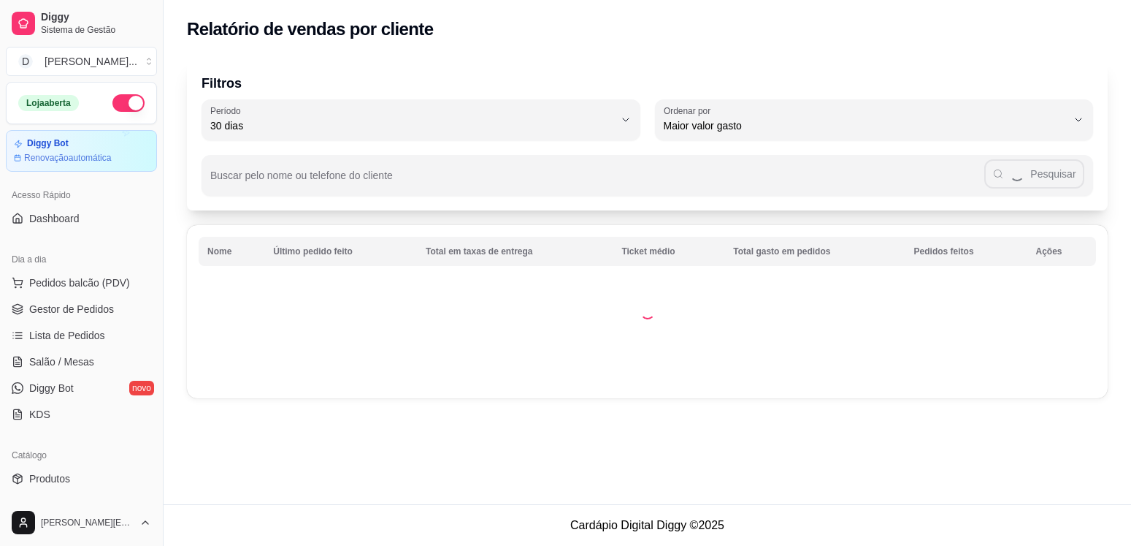
select select "30"
select select "HIGHEST_TOTAL_SPENT_WITH_ORDERS"
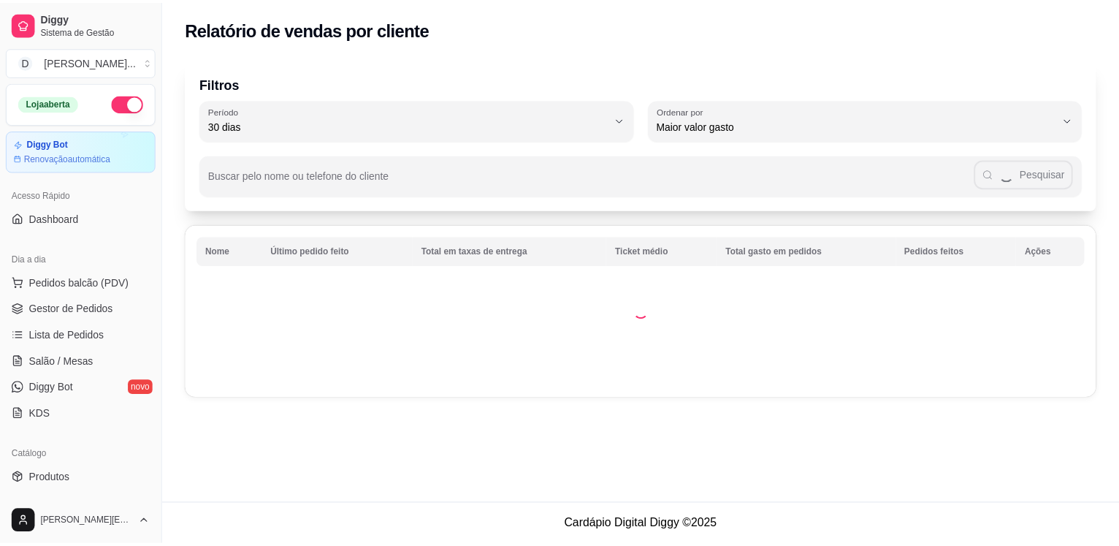
scroll to position [386, 0]
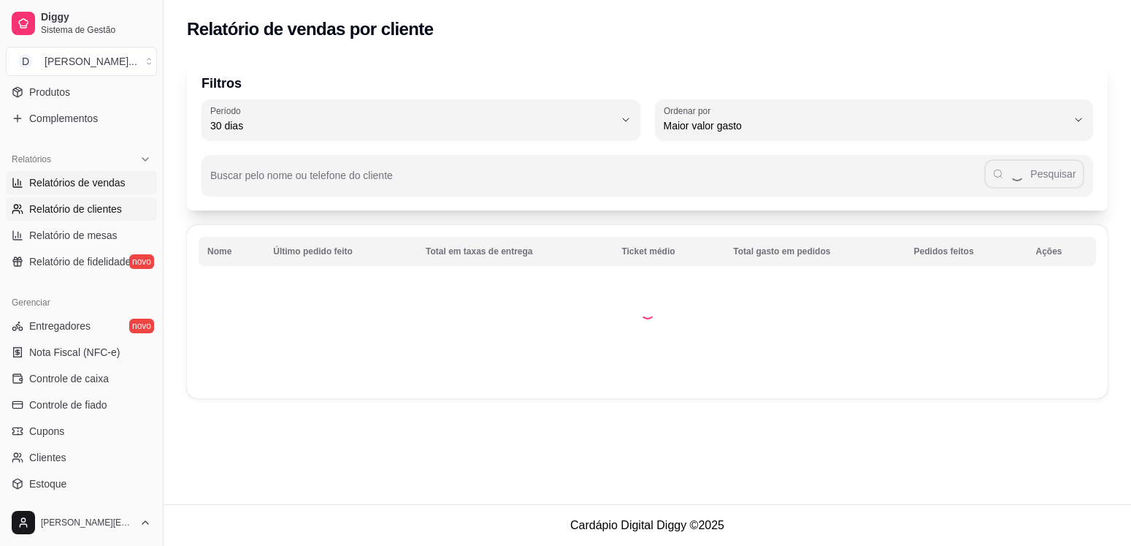
click at [78, 192] on link "Relatórios de vendas" at bounding box center [81, 182] width 151 height 23
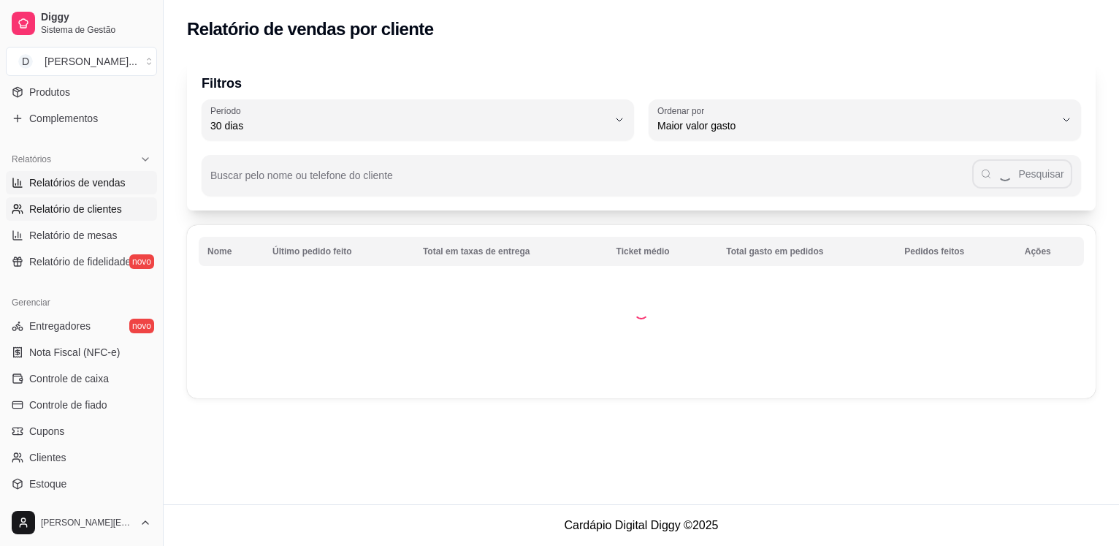
select select "ALL"
select select "0"
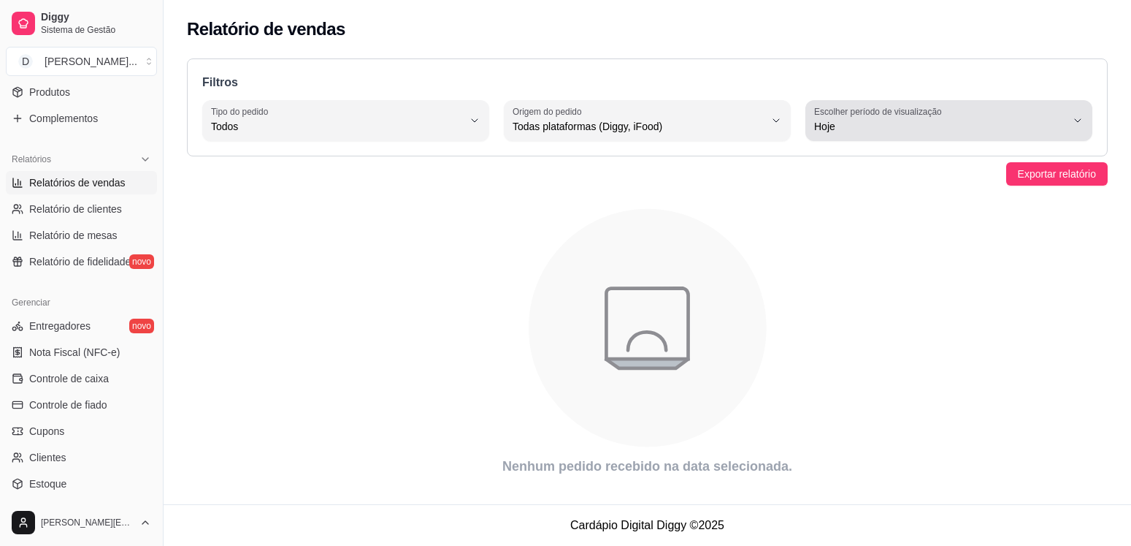
click at [1071, 121] on button "Escolher período de visualização Hoje" at bounding box center [949, 120] width 287 height 41
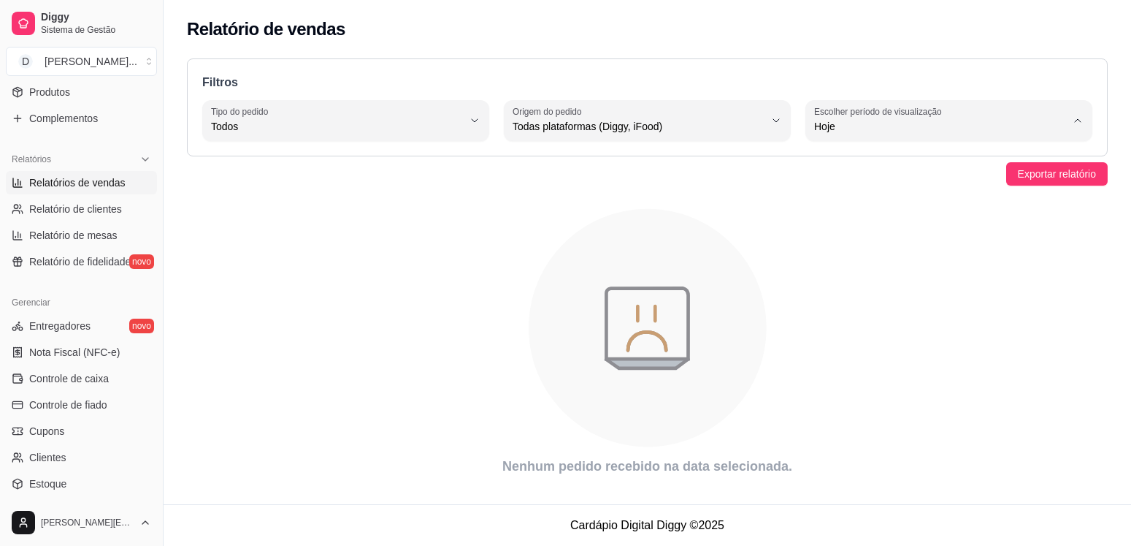
click at [901, 183] on span "Ontem" at bounding box center [941, 185] width 239 height 14
type input "1"
select select "1"
